Goal: Transaction & Acquisition: Subscribe to service/newsletter

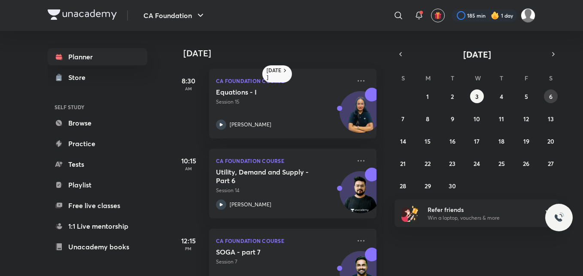
click at [550, 93] on abbr "6" at bounding box center [550, 96] width 3 height 8
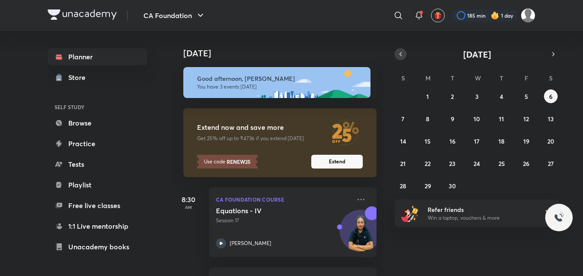
click at [401, 52] on icon "button" at bounding box center [400, 54] width 7 height 8
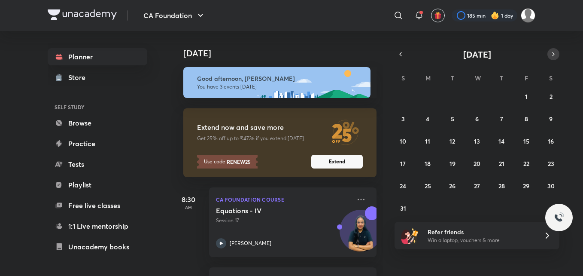
click at [552, 52] on icon "button" at bounding box center [553, 54] width 7 height 8
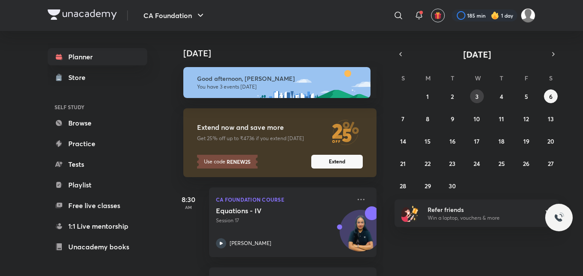
click at [476, 95] on abbr "3" at bounding box center [477, 96] width 3 height 8
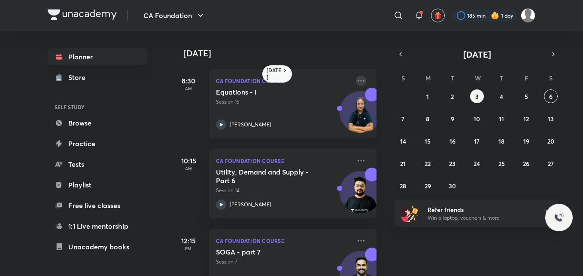
click at [356, 77] on icon at bounding box center [361, 81] width 10 height 10
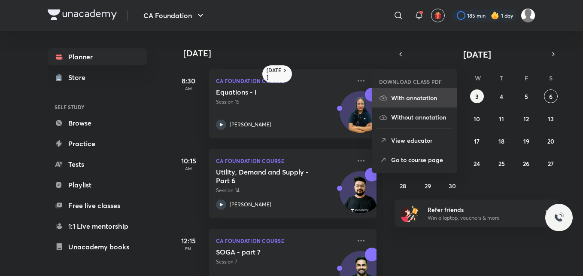
click at [408, 98] on p "With annotation" at bounding box center [420, 97] width 59 height 9
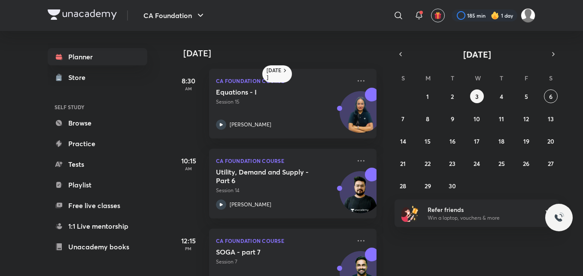
click at [322, 16] on div "​" at bounding box center [328, 15] width 158 height 21
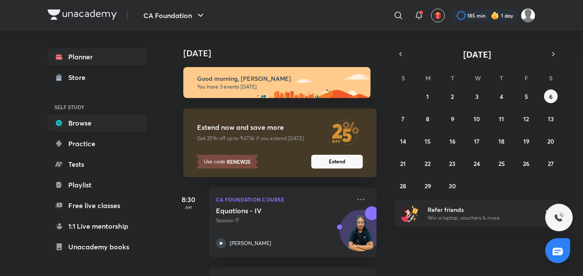
click at [84, 121] on link "Browse" at bounding box center [98, 122] width 100 height 17
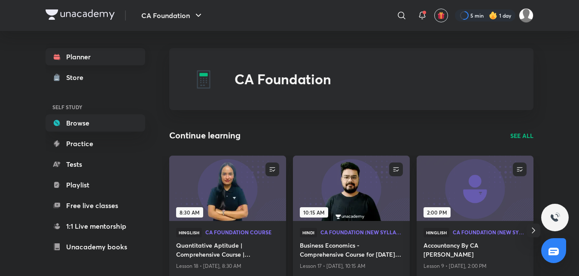
click at [94, 57] on link "Planner" at bounding box center [96, 56] width 100 height 17
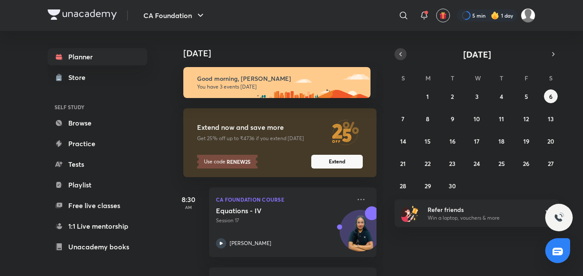
click at [400, 54] on icon "button" at bounding box center [400, 54] width 7 height 8
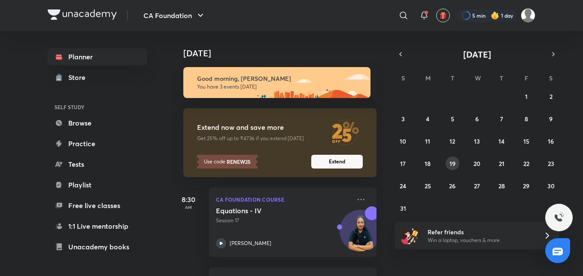
click at [451, 161] on abbr "19" at bounding box center [453, 163] width 6 height 8
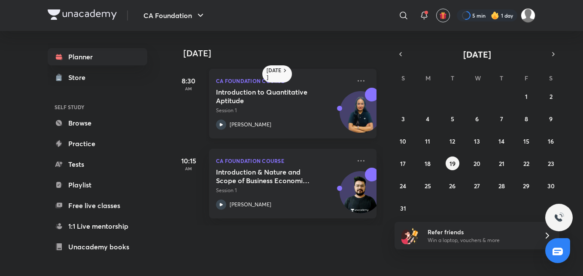
click at [221, 123] on icon at bounding box center [221, 124] width 3 height 3
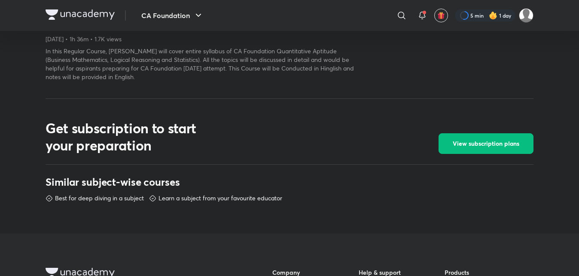
scroll to position [347, 0]
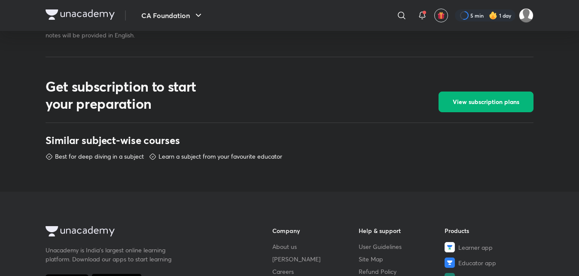
click at [479, 101] on span "View subscription plans" at bounding box center [486, 102] width 67 height 9
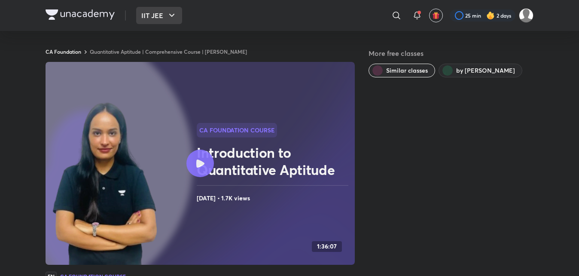
click at [166, 13] on button "IIT JEE" at bounding box center [159, 15] width 46 height 17
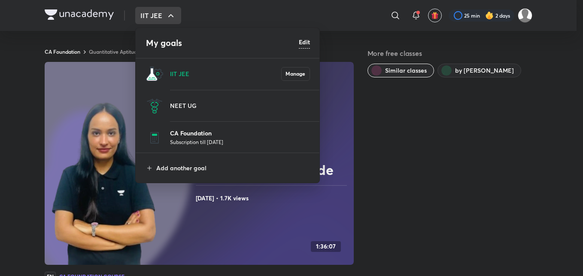
click at [206, 134] on p "CA Foundation" at bounding box center [240, 132] width 140 height 9
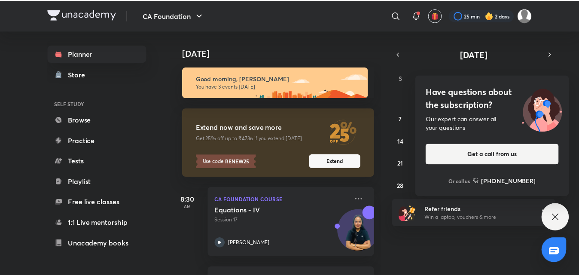
scroll to position [70, 0]
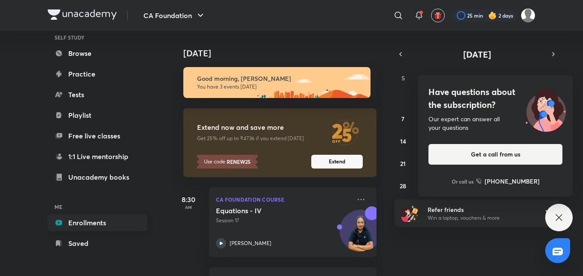
click at [98, 223] on link "Enrollments" at bounding box center [98, 222] width 100 height 17
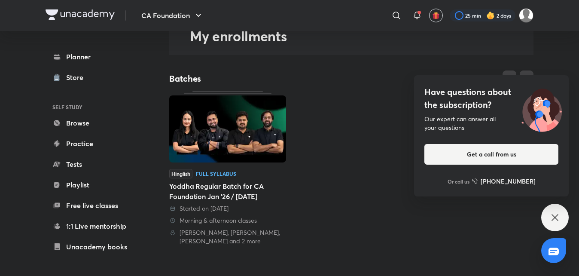
scroll to position [49, 0]
click at [555, 212] on icon at bounding box center [555, 217] width 10 height 10
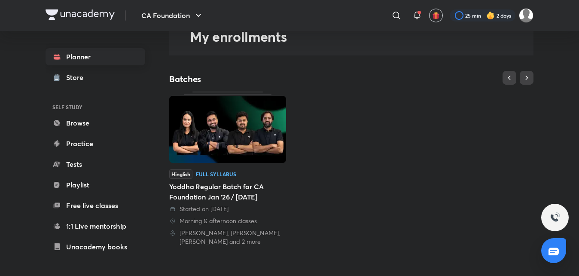
click at [108, 57] on link "Planner" at bounding box center [96, 56] width 100 height 17
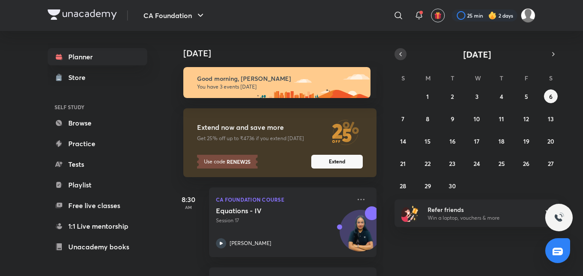
click at [402, 52] on icon "button" at bounding box center [400, 54] width 7 height 8
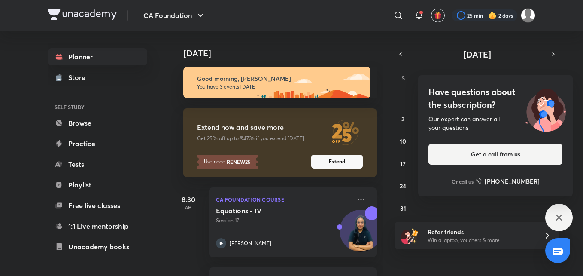
click at [560, 213] on icon at bounding box center [559, 217] width 10 height 10
